Goal: Find specific page/section

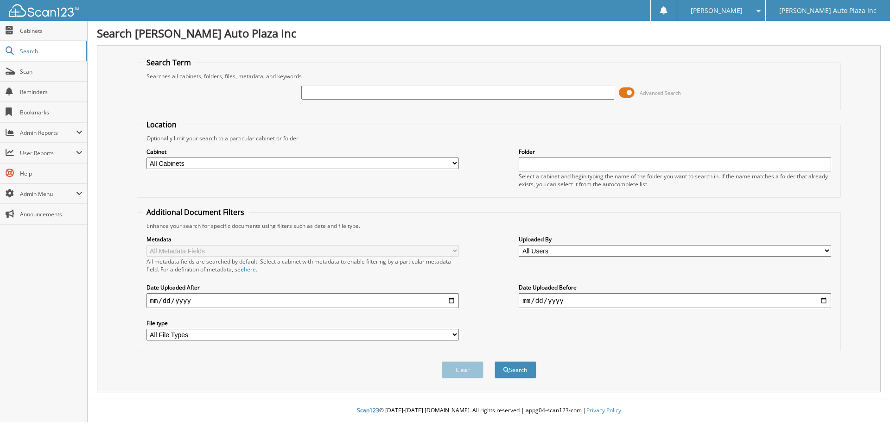
click at [321, 95] on input "text" at bounding box center [457, 93] width 312 height 14
type input "55088"
click at [495, 362] on button "Search" at bounding box center [516, 370] width 42 height 17
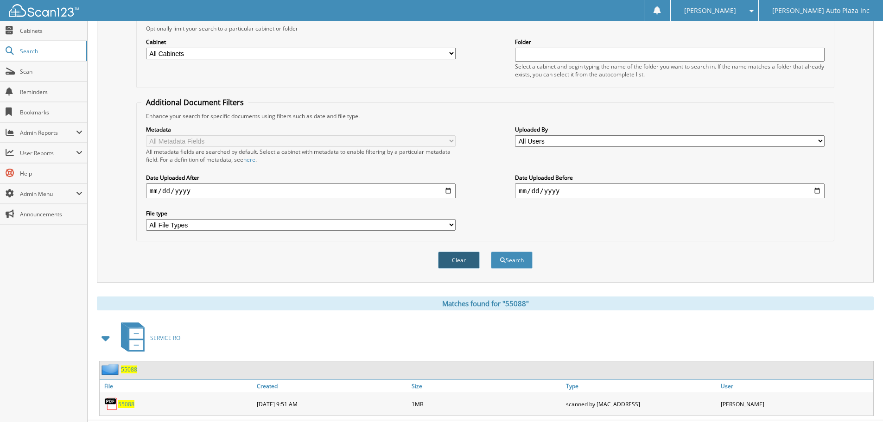
scroll to position [132, 0]
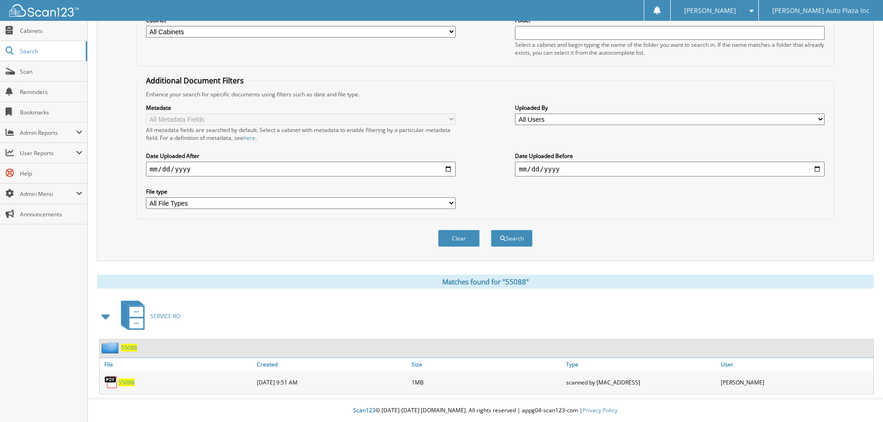
click at [127, 382] on span "55088" at bounding box center [126, 383] width 16 height 8
